Goal: Task Accomplishment & Management: Use online tool/utility

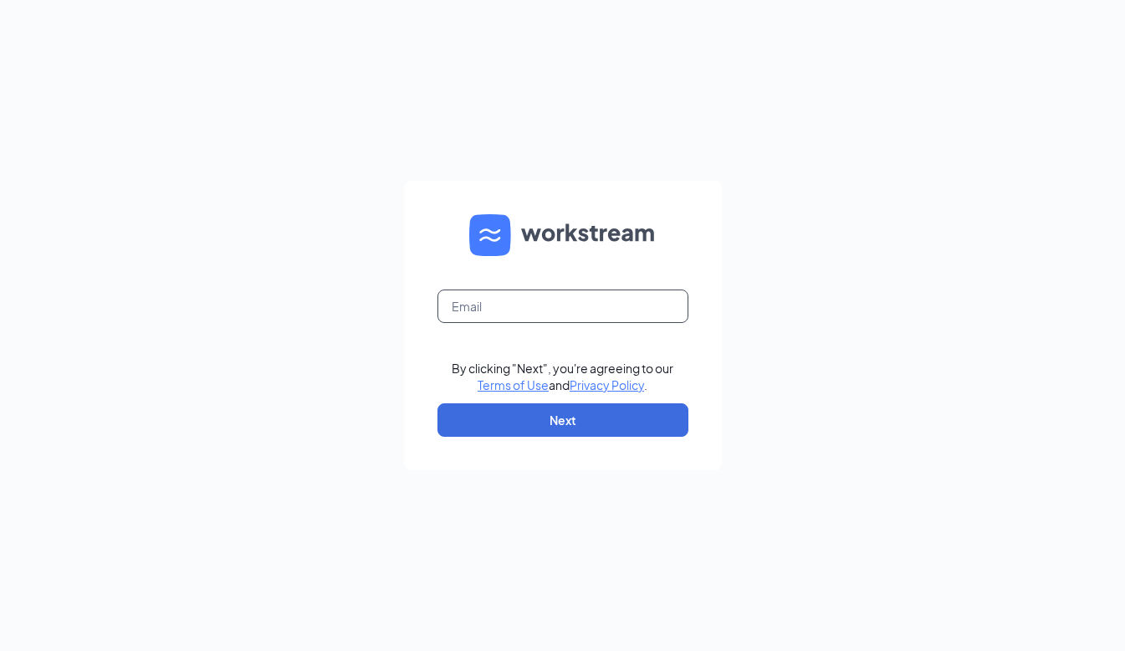
click at [587, 299] on input "text" at bounding box center [562, 305] width 251 height 33
type input "[EMAIL_ADDRESS][DOMAIN_NAME]"
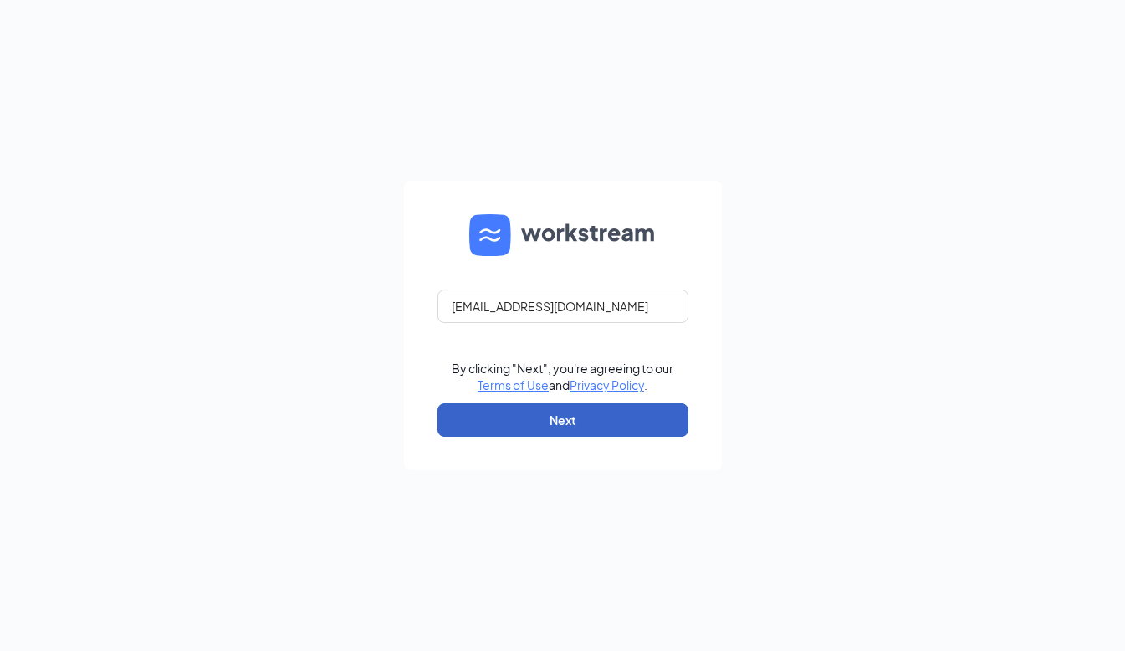
click at [573, 412] on button "Next" at bounding box center [562, 419] width 251 height 33
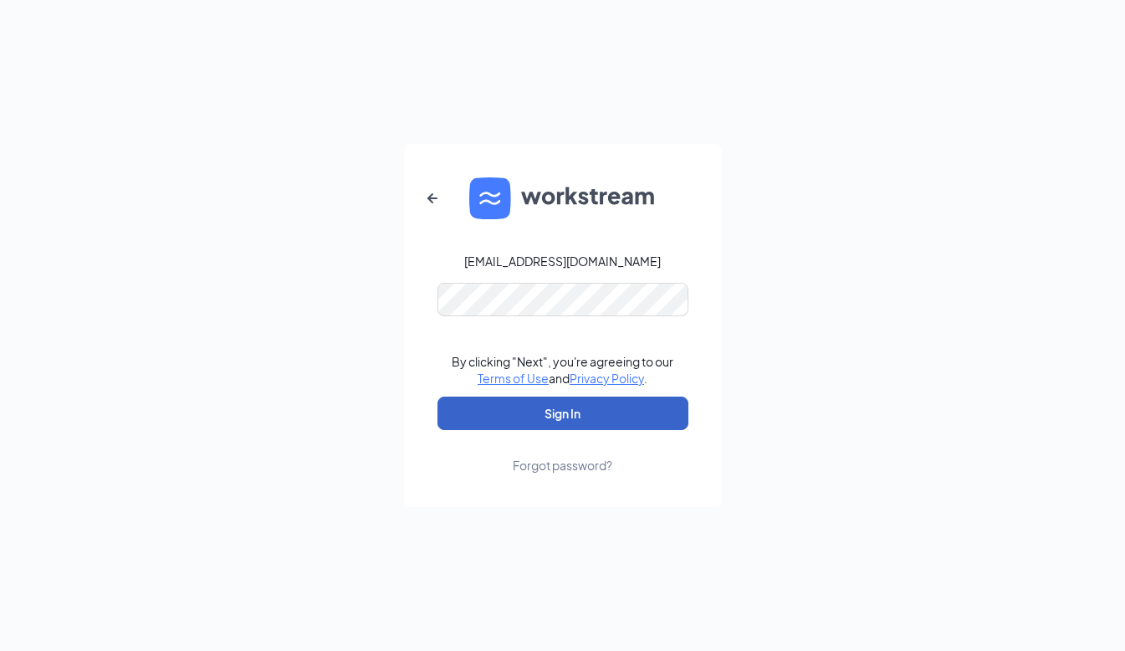
click at [550, 421] on button "Sign In" at bounding box center [562, 412] width 251 height 33
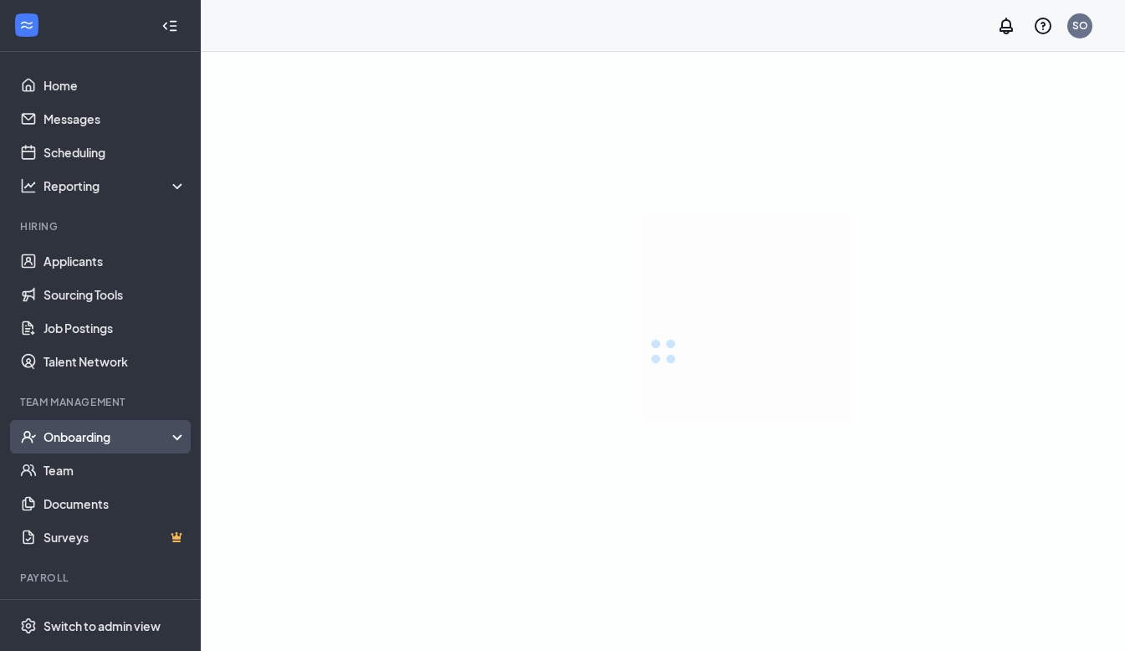
click at [97, 429] on div "Onboarding" at bounding box center [107, 436] width 129 height 17
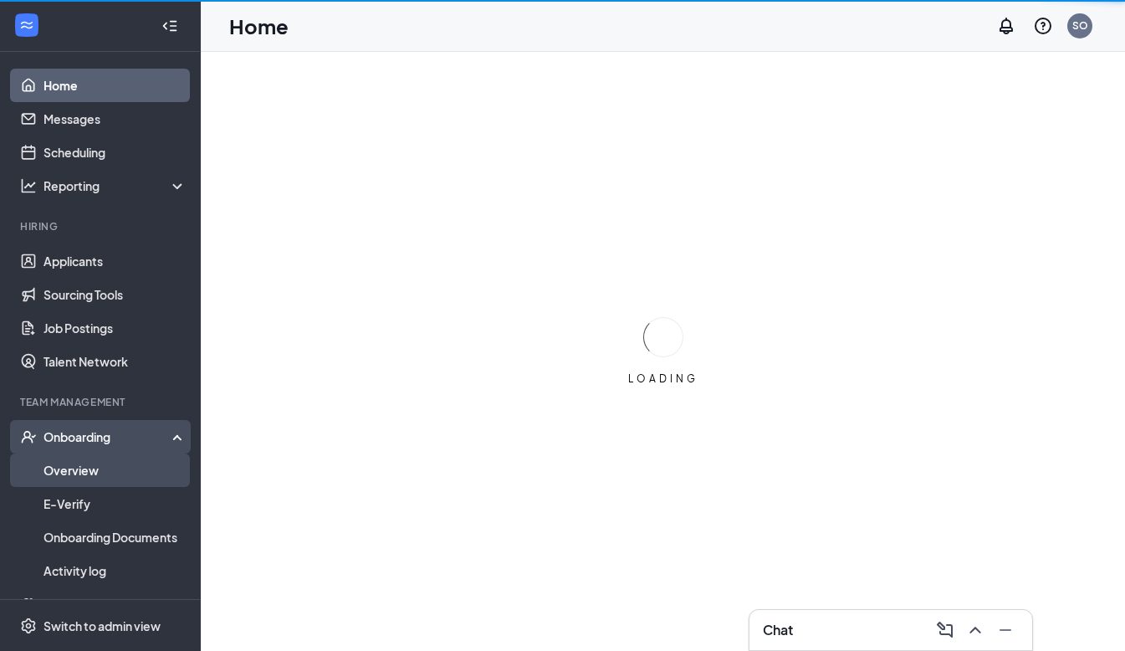
click at [84, 467] on link "Overview" at bounding box center [114, 469] width 143 height 33
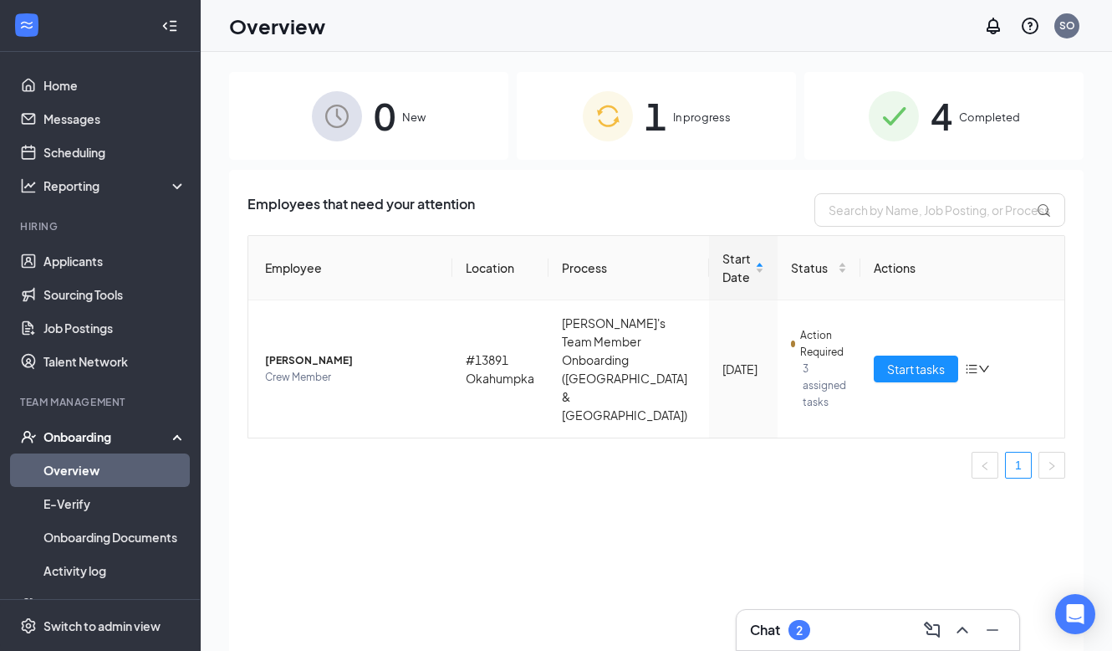
drag, startPoint x: 677, startPoint y: 123, endPoint x: 670, endPoint y: 150, distance: 27.8
click at [677, 123] on span "In progress" at bounding box center [702, 117] width 58 height 17
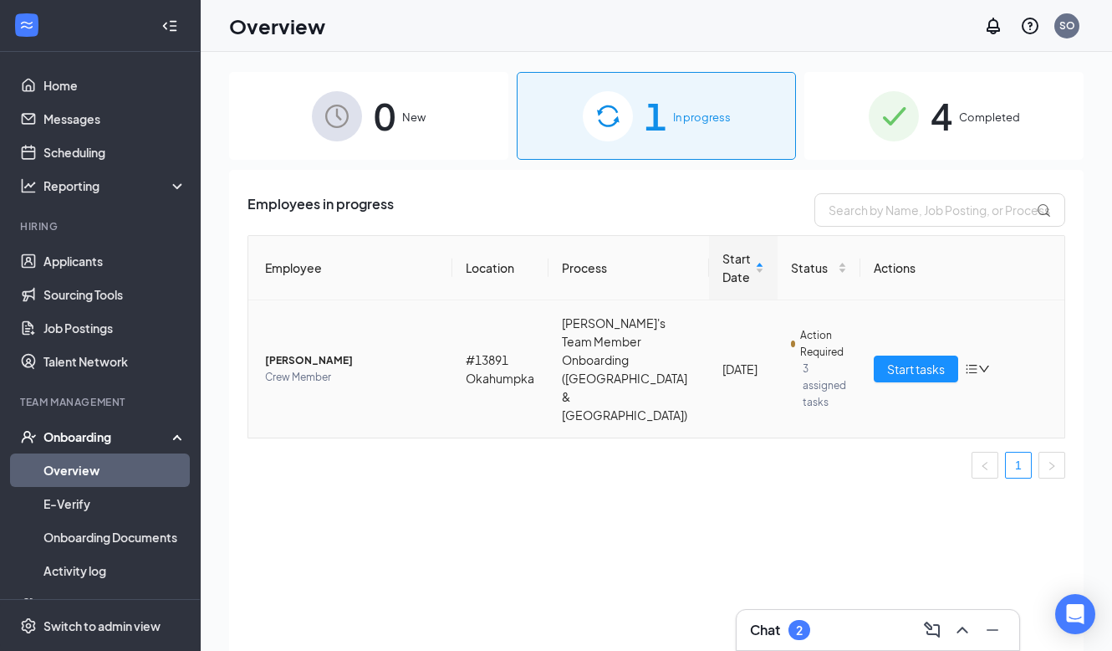
click at [982, 365] on icon "down" at bounding box center [984, 368] width 10 height 7
click at [1008, 325] on td "Start tasks" at bounding box center [962, 368] width 204 height 137
click at [919, 360] on span "Start tasks" at bounding box center [916, 369] width 58 height 18
